Goal: Check status: Check status

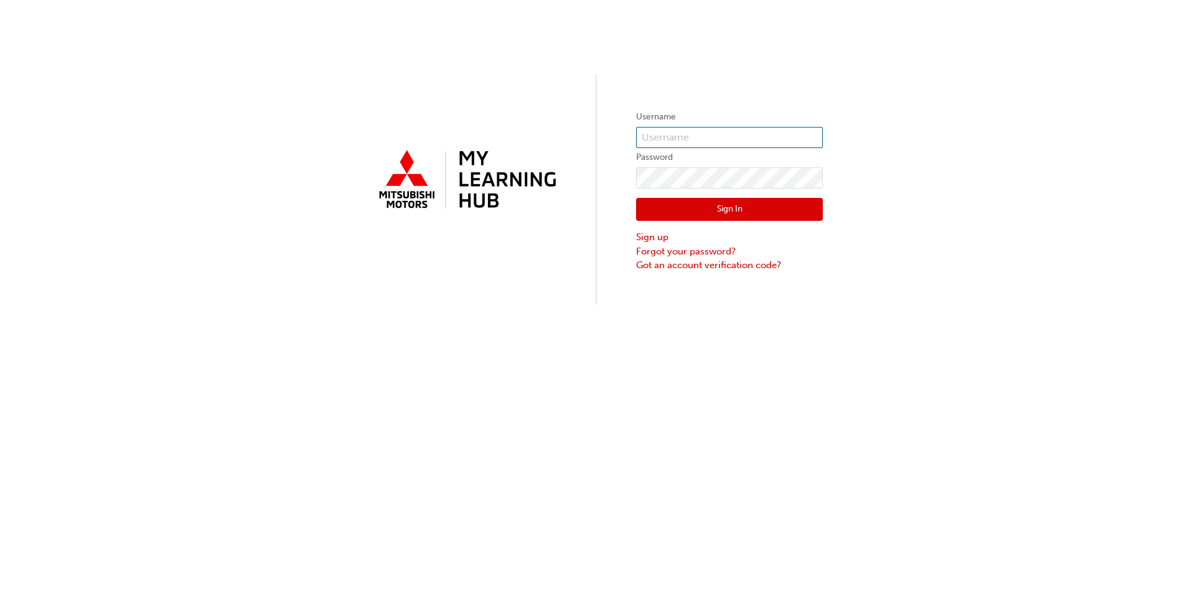
type input "[PERSON_NAME][EMAIL_ADDRESS][DOMAIN_NAME]"
click at [622, 210] on button "Sign In" at bounding box center [729, 210] width 187 height 24
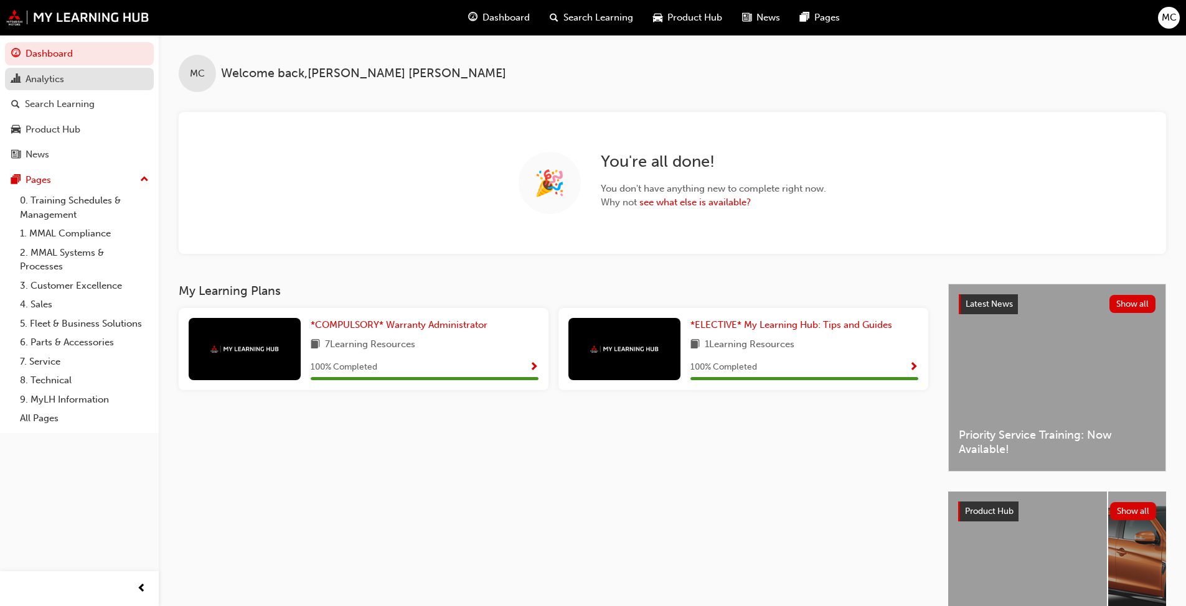
click at [39, 79] on div "Analytics" at bounding box center [45, 79] width 39 height 14
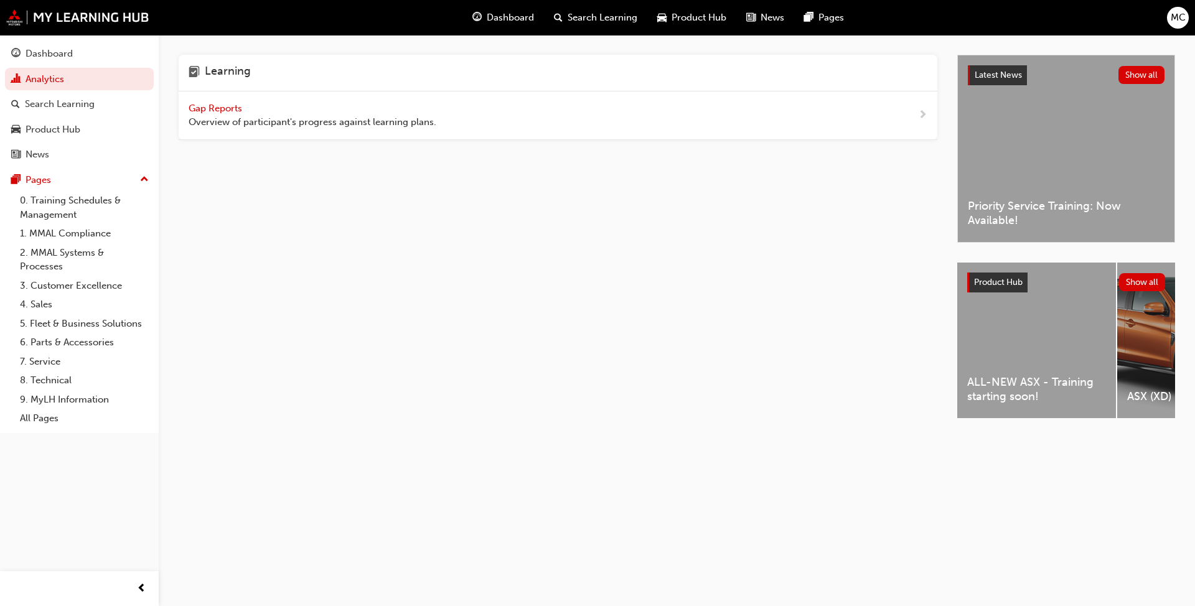
click at [215, 107] on span "Gap Reports" at bounding box center [217, 108] width 56 height 11
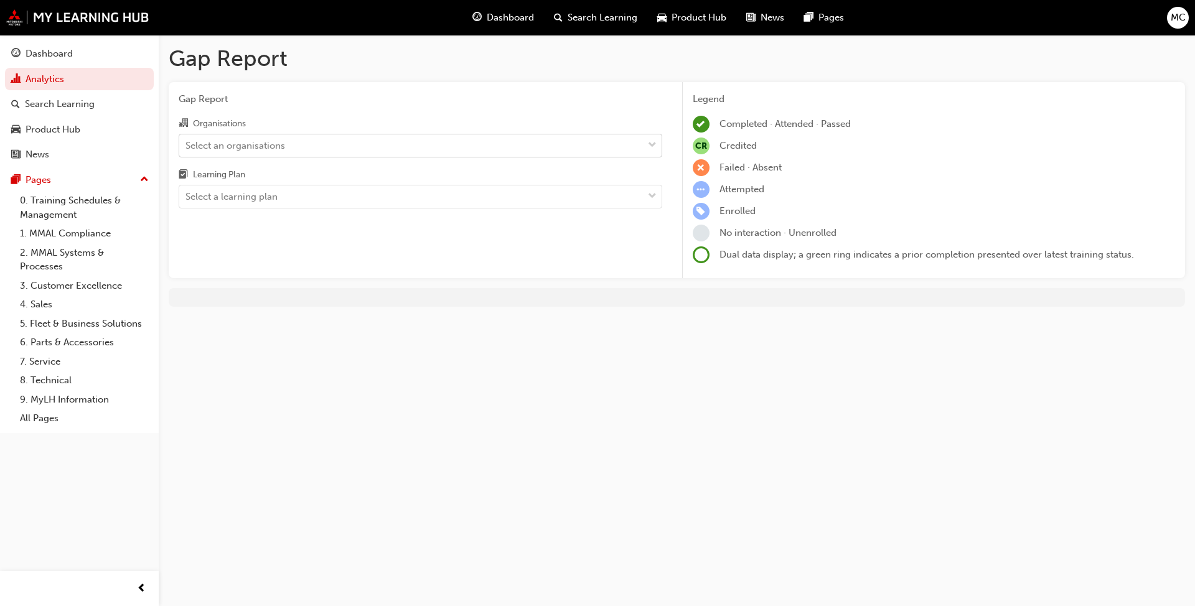
click at [622, 144] on span "down-icon" at bounding box center [652, 146] width 9 height 16
click at [187, 144] on input "Organisations Select an organisations" at bounding box center [186, 144] width 1 height 11
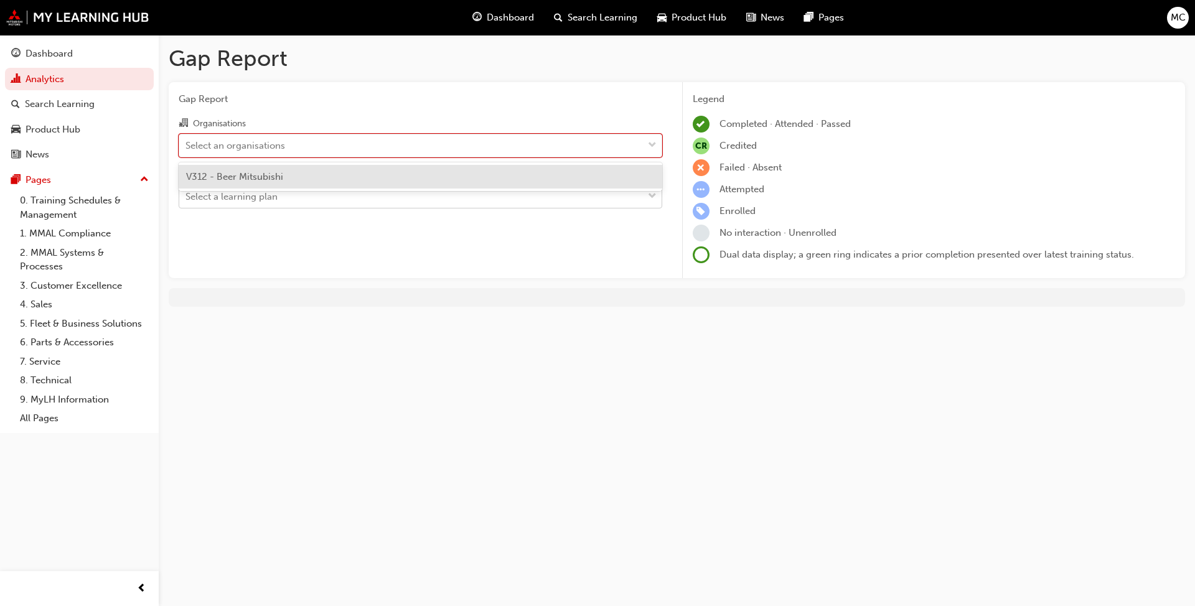
drag, startPoint x: 250, startPoint y: 177, endPoint x: 302, endPoint y: 185, distance: 52.2
click at [251, 178] on span "V312 - Beer Mitsubishi" at bounding box center [234, 176] width 97 height 11
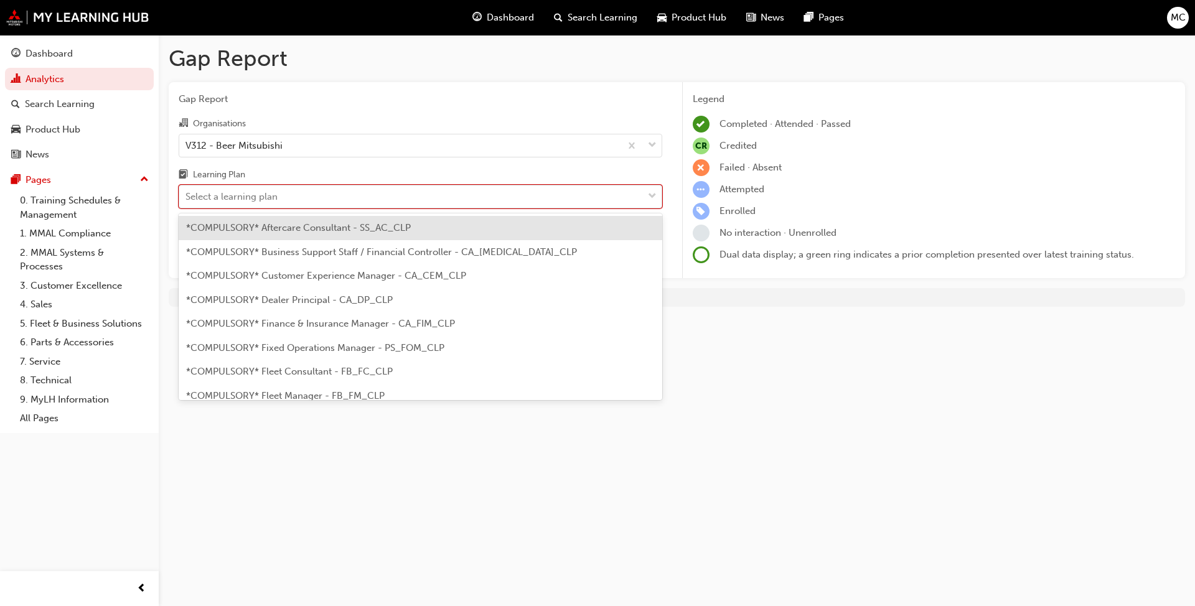
click at [622, 195] on span "down-icon" at bounding box center [652, 197] width 9 height 16
click at [187, 195] on input "Learning Plan option *COMPULSORY* Aftercare Consultant - SS_AC_CLP focused, 1 o…" at bounding box center [186, 196] width 1 height 11
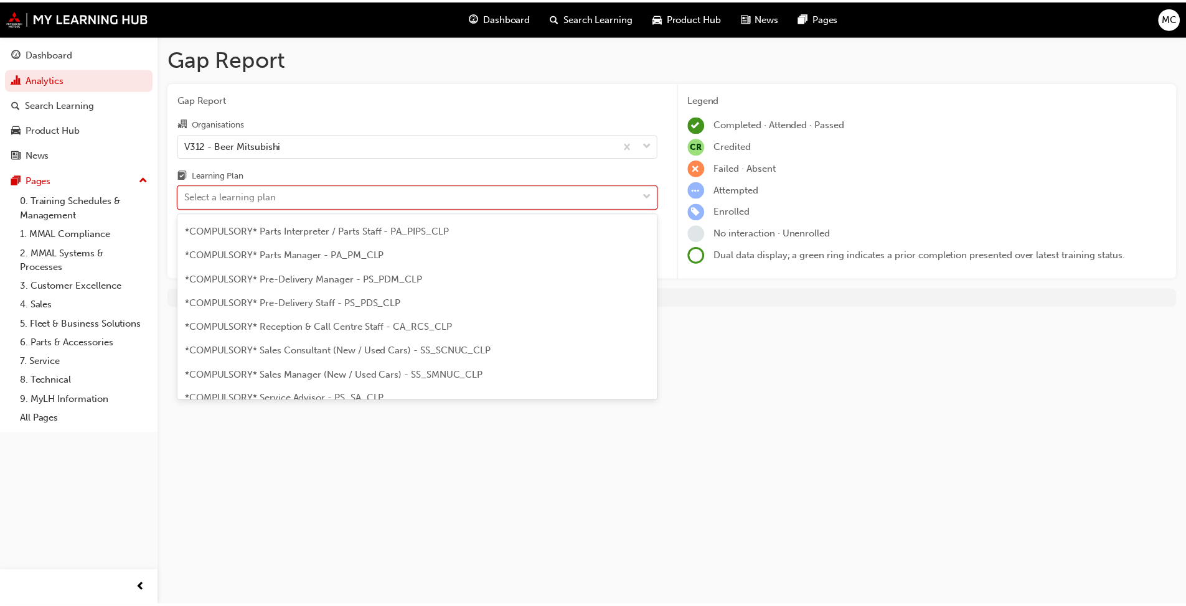
scroll to position [311, 0]
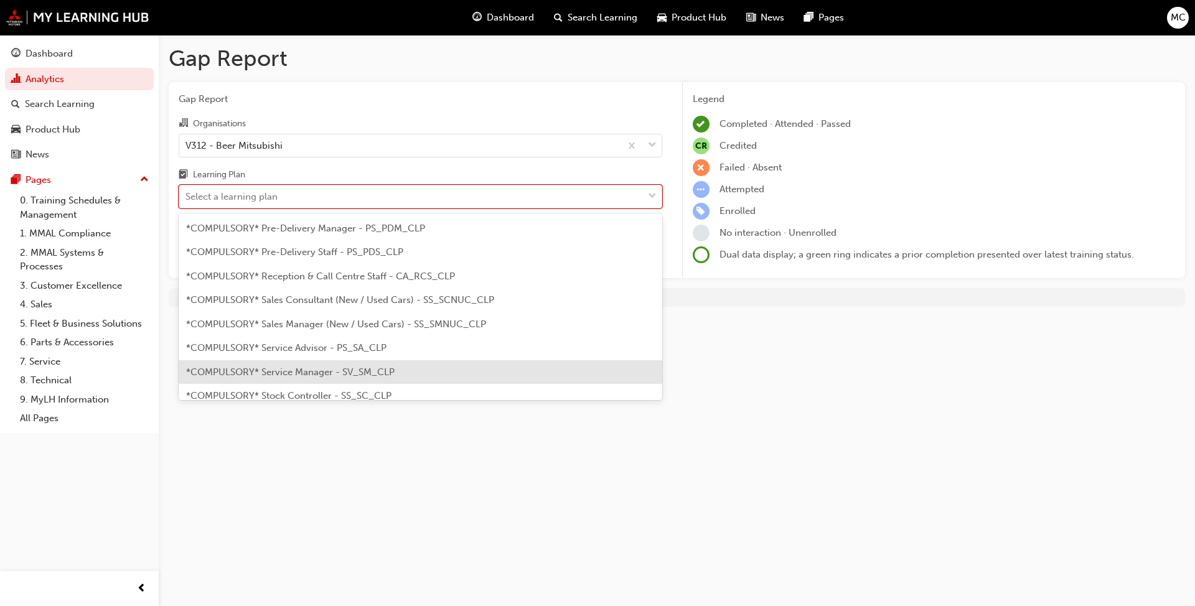
drag, startPoint x: 256, startPoint y: 369, endPoint x: 266, endPoint y: 371, distance: 10.9
click at [256, 369] on span "*COMPULSORY* Service Manager - SV_SM_CLP" at bounding box center [290, 372] width 209 height 11
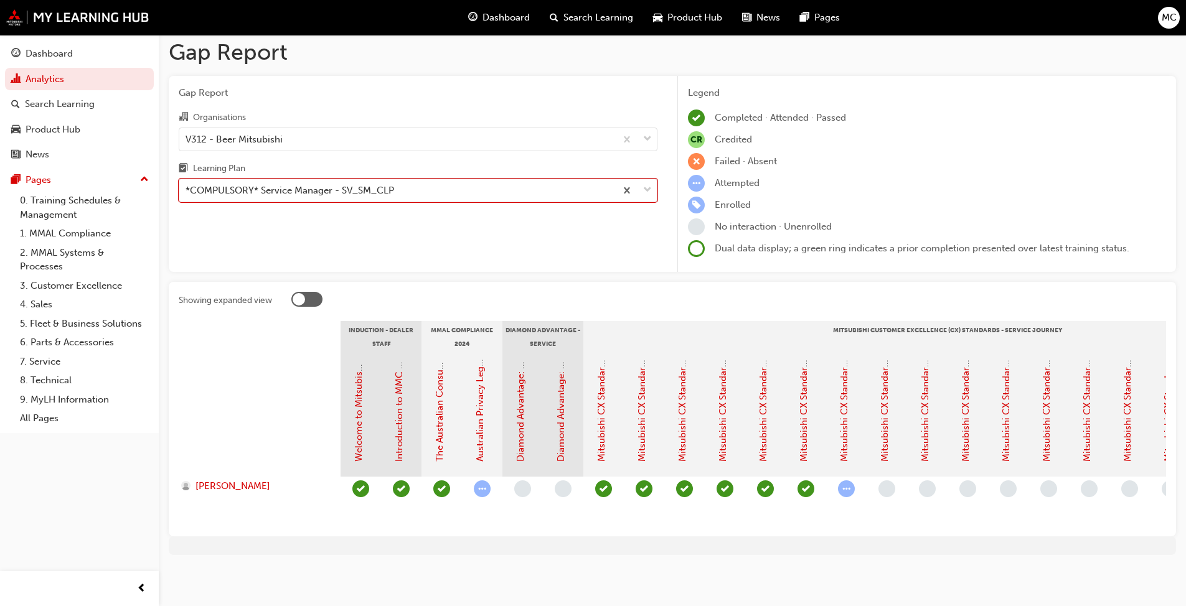
scroll to position [16, 0]
click at [622, 182] on span "down-icon" at bounding box center [647, 190] width 9 height 16
click at [187, 185] on input "Learning Plan option *COMPULSORY* Service Manager - SV_SM_CLP, selected. 0 resu…" at bounding box center [186, 190] width 1 height 11
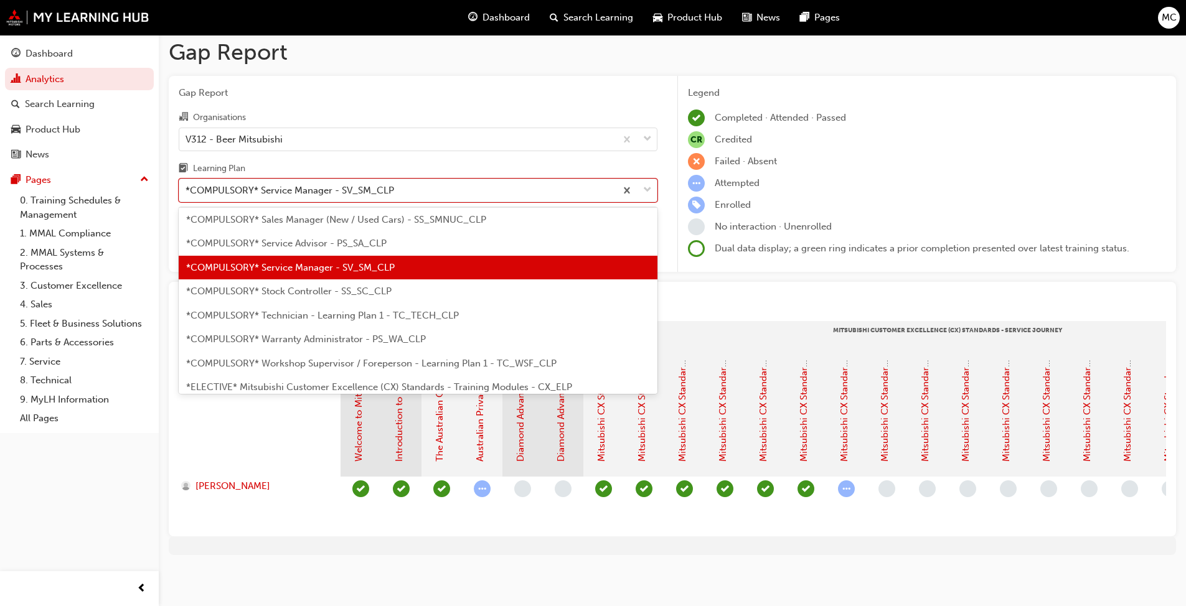
scroll to position [428, 0]
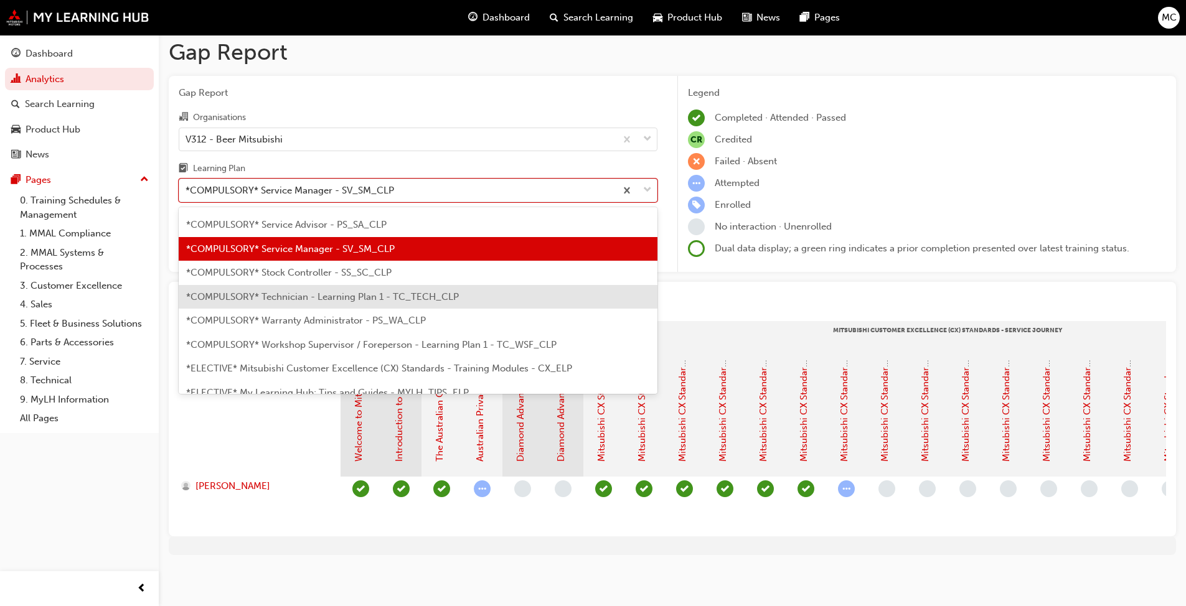
click at [344, 291] on span "*COMPULSORY* Technician - Learning Plan 1 - TC_TECH_CLP" at bounding box center [322, 296] width 273 height 11
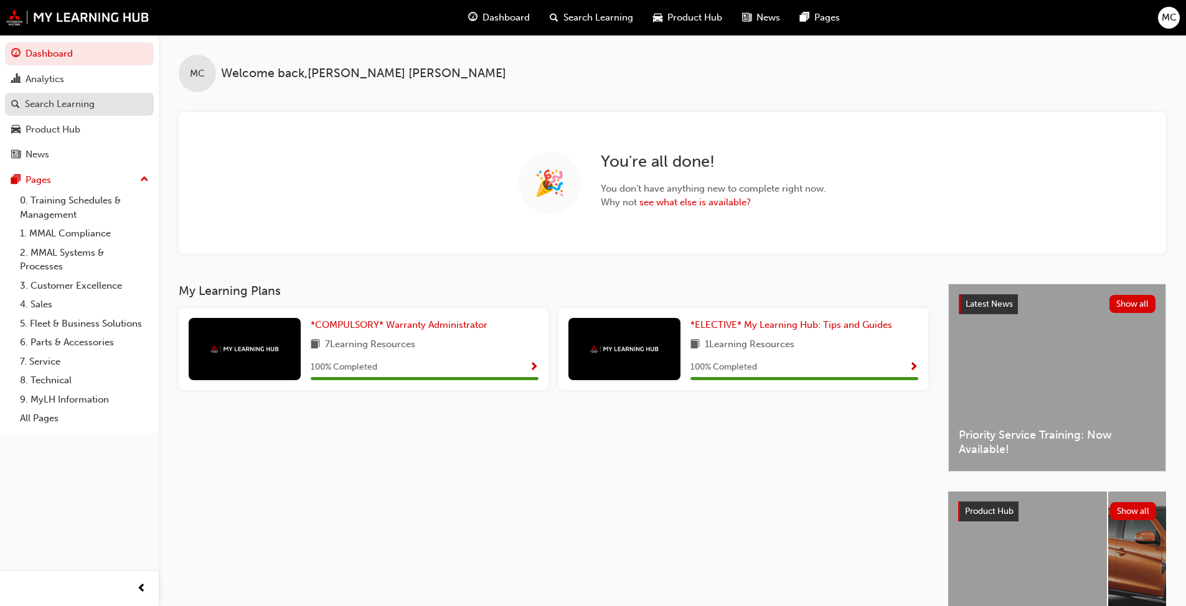
click at [44, 99] on div "Search Learning" at bounding box center [60, 104] width 70 height 14
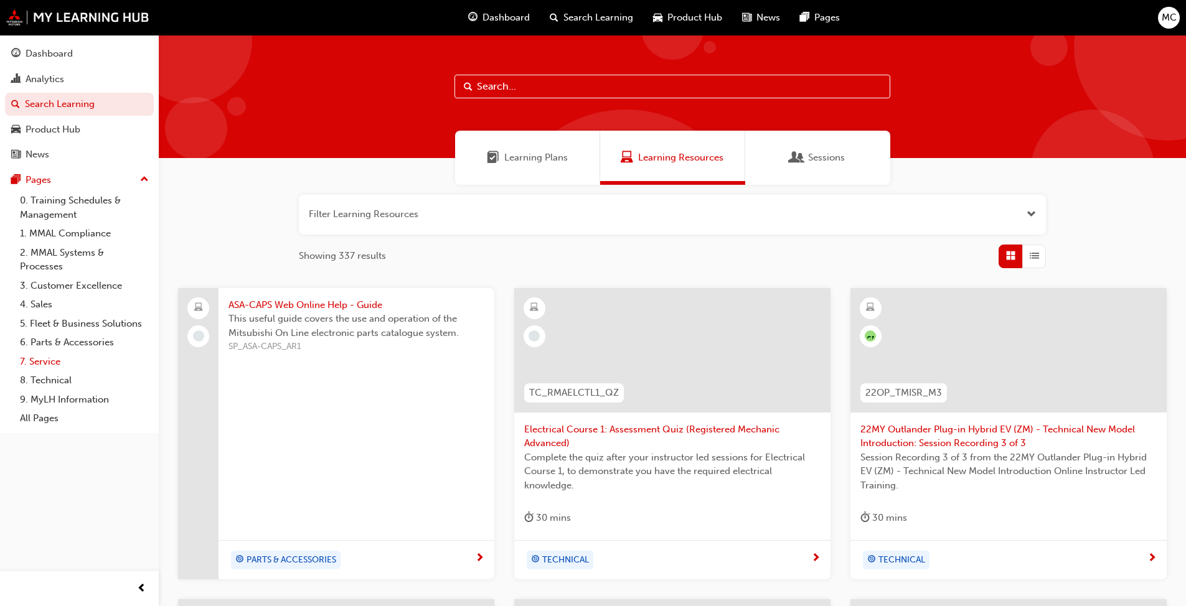
click at [32, 361] on link "7. Service" at bounding box center [84, 361] width 139 height 19
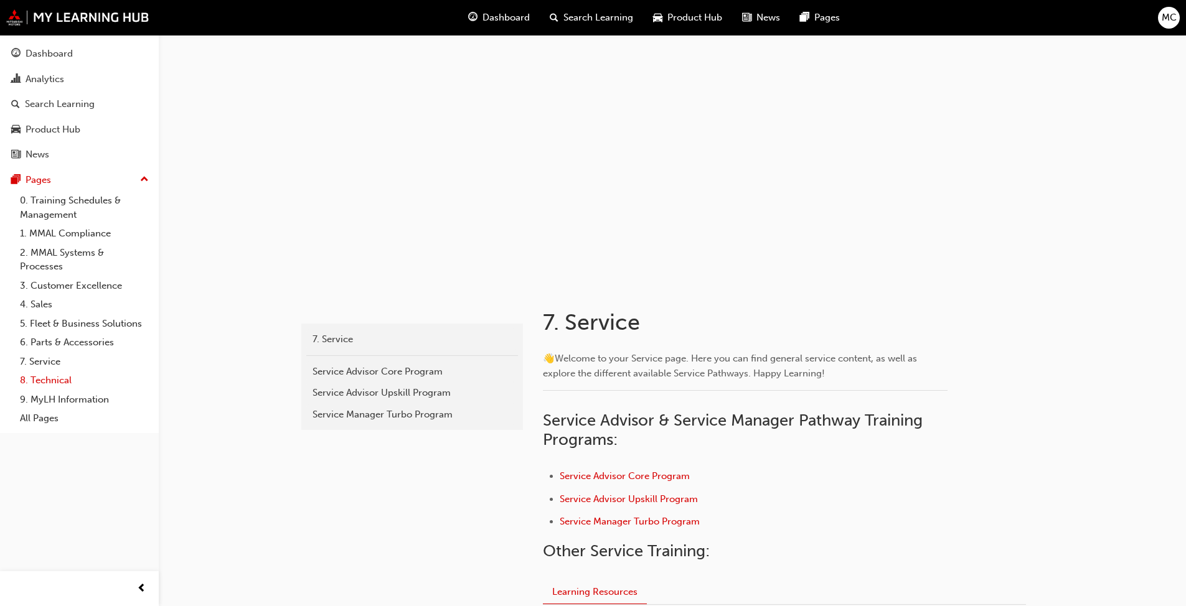
click at [65, 380] on link "8. Technical" at bounding box center [84, 380] width 139 height 19
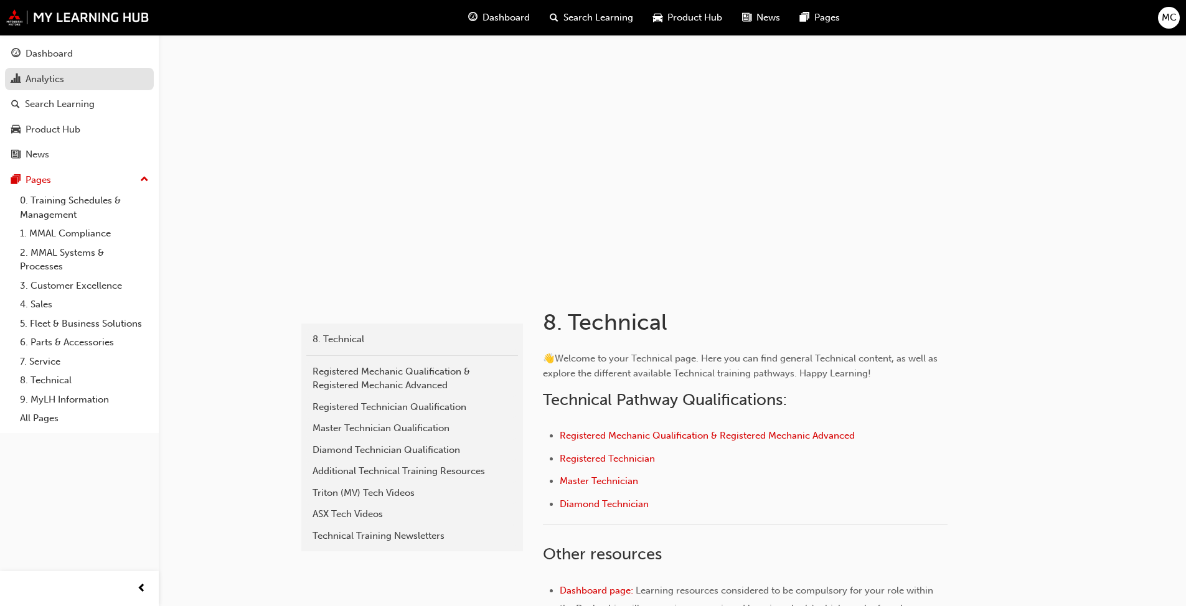
click at [40, 79] on div "Analytics" at bounding box center [45, 79] width 39 height 14
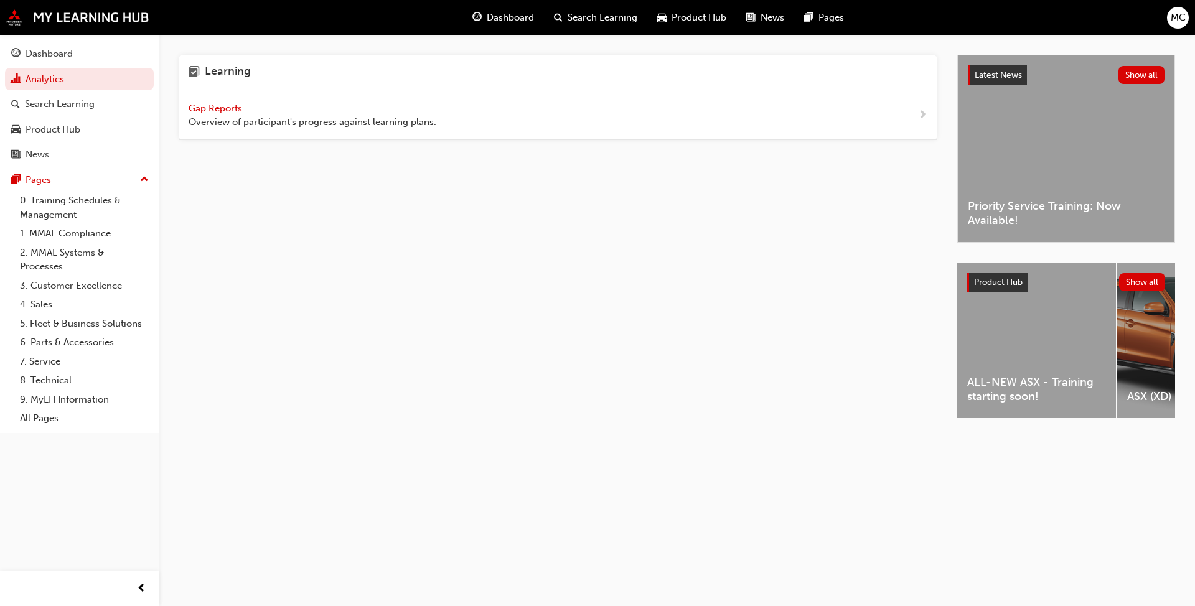
click at [200, 105] on span "Gap Reports" at bounding box center [217, 108] width 56 height 11
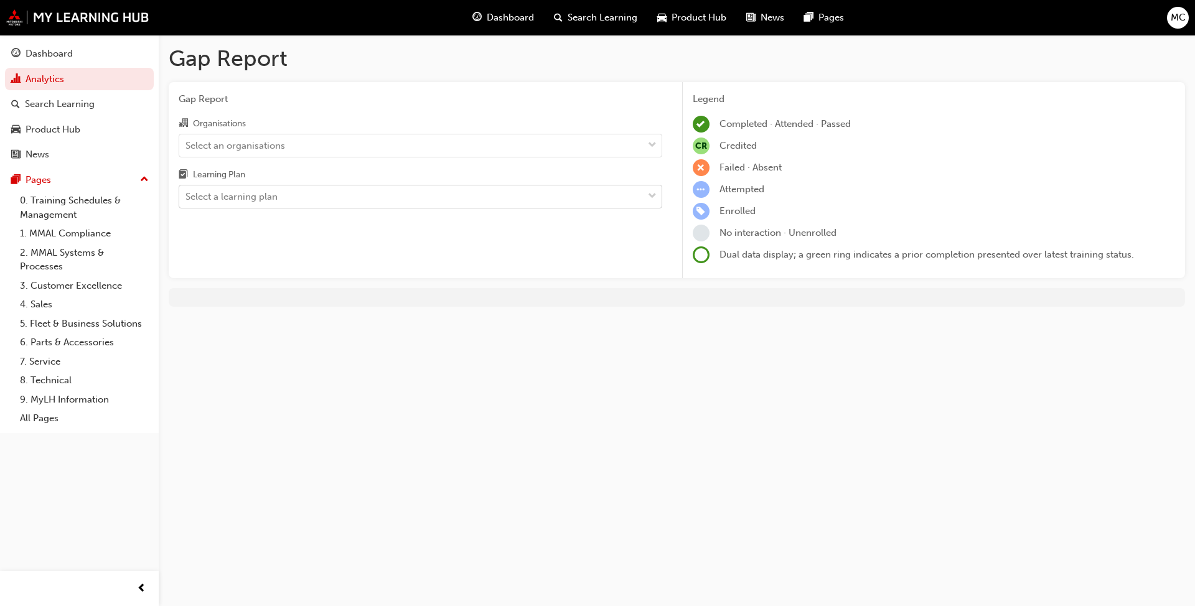
click at [622, 197] on span "down-icon" at bounding box center [652, 197] width 9 height 16
click at [187, 197] on input "Learning Plan Select a learning plan" at bounding box center [186, 196] width 1 height 11
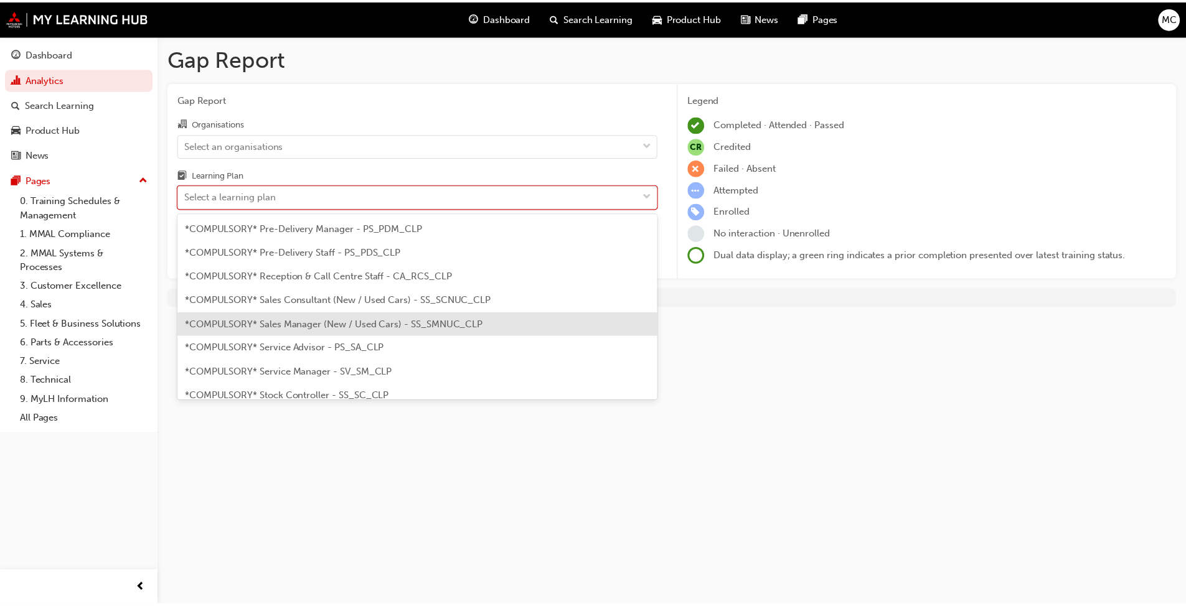
scroll to position [374, 0]
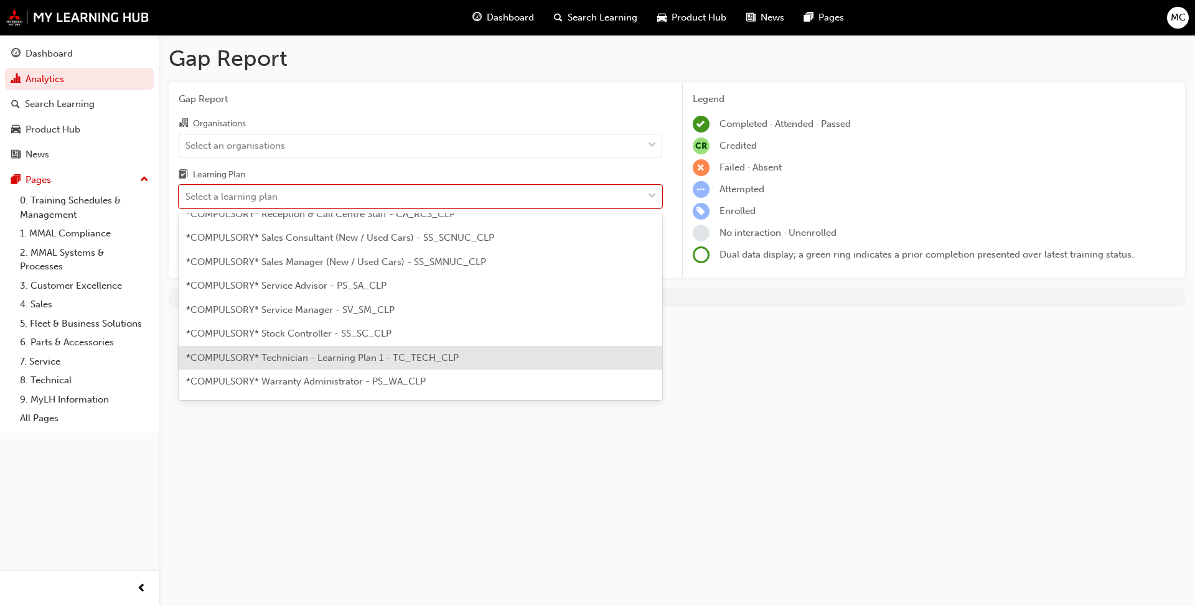
drag, startPoint x: 293, startPoint y: 360, endPoint x: 299, endPoint y: 360, distance: 6.3
click at [294, 360] on span "*COMPULSORY* Technician - Learning Plan 1 - TC_TECH_CLP" at bounding box center [322, 357] width 273 height 11
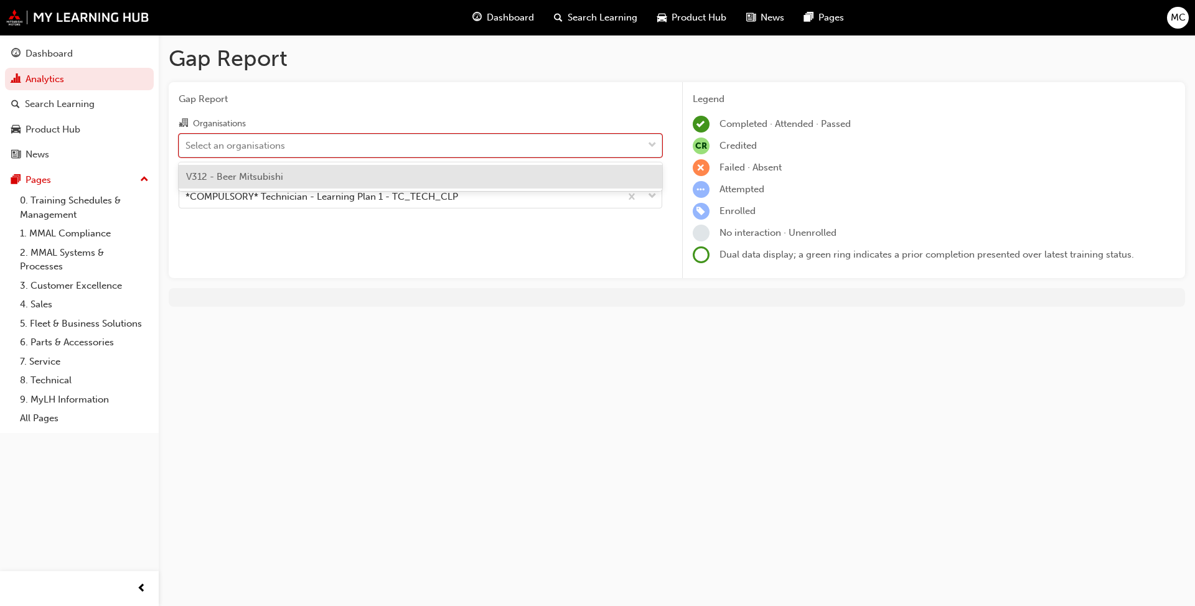
click at [622, 144] on span "down-icon" at bounding box center [652, 146] width 9 height 16
click at [187, 144] on input "Organisations option V312 - Beer Mitsubishi focused, 1 of 1. 1 result available…" at bounding box center [186, 144] width 1 height 11
click at [622, 143] on span "down-icon" at bounding box center [652, 146] width 9 height 16
click at [187, 143] on input "Organisations option V312 - Beer Mitsubishi focused, 1 of 1. 1 result available…" at bounding box center [186, 144] width 1 height 11
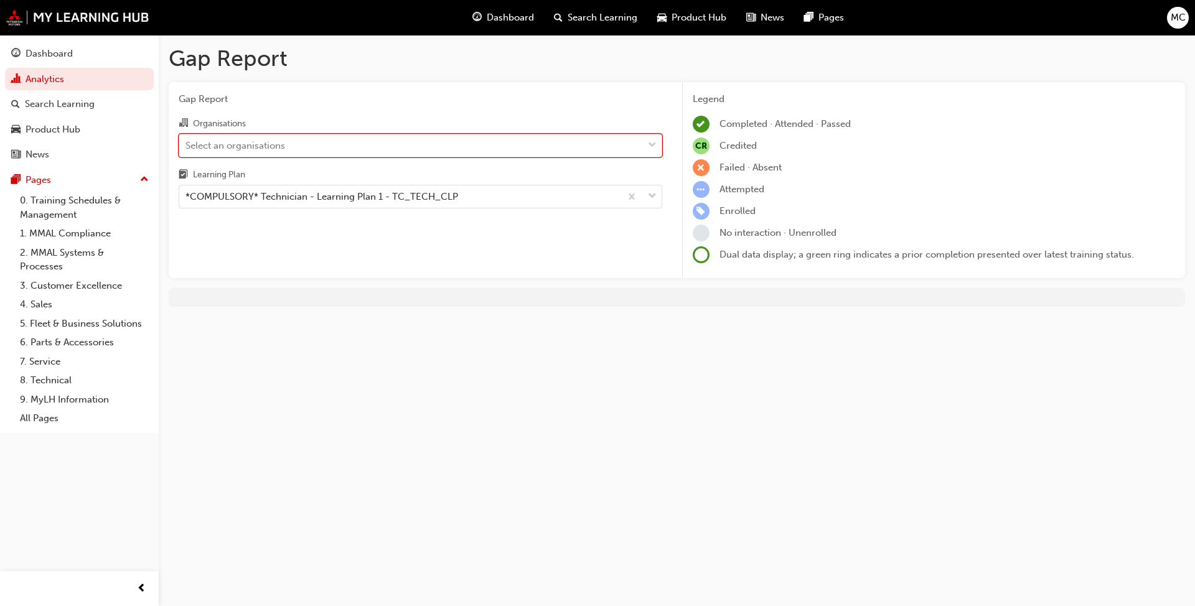
click at [622, 143] on span "down-icon" at bounding box center [652, 146] width 9 height 16
click at [187, 143] on input "Organisations 0 results available. Select is focused ,type to refine list, pres…" at bounding box center [186, 144] width 1 height 11
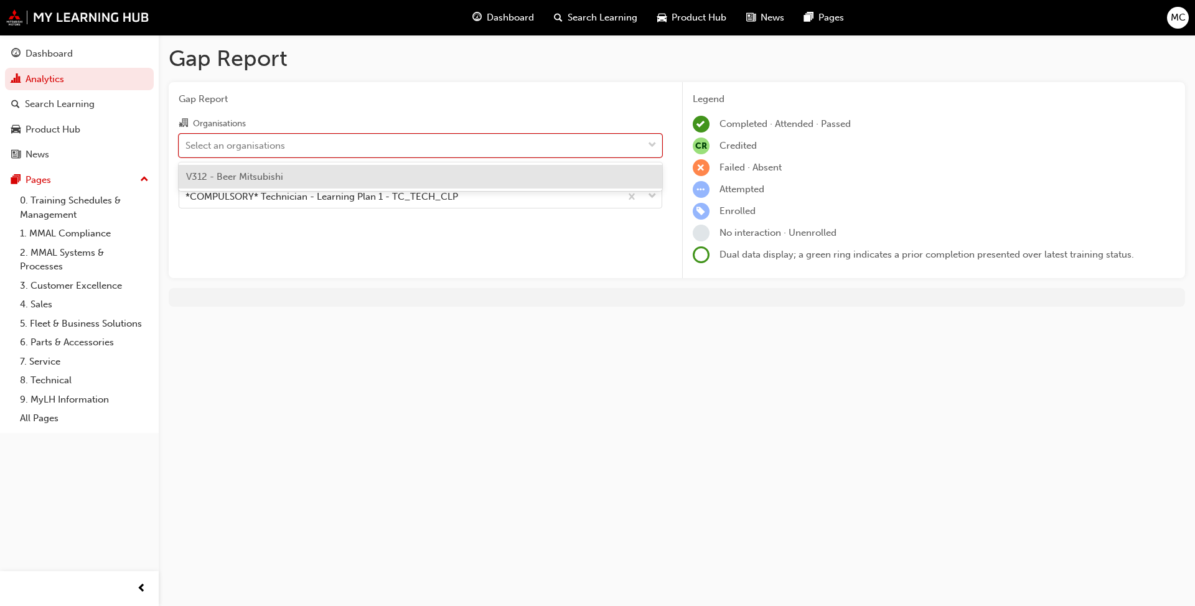
click at [278, 173] on span "V312 - Beer Mitsubishi" at bounding box center [234, 176] width 97 height 11
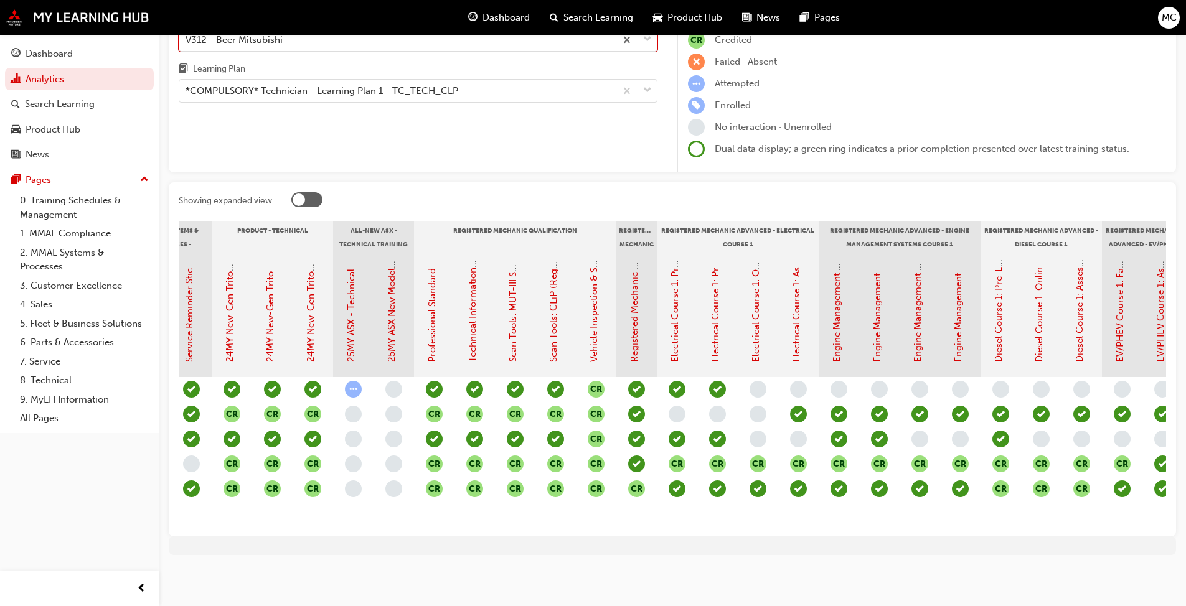
scroll to position [0, 510]
